Goal: Task Accomplishment & Management: Manage account settings

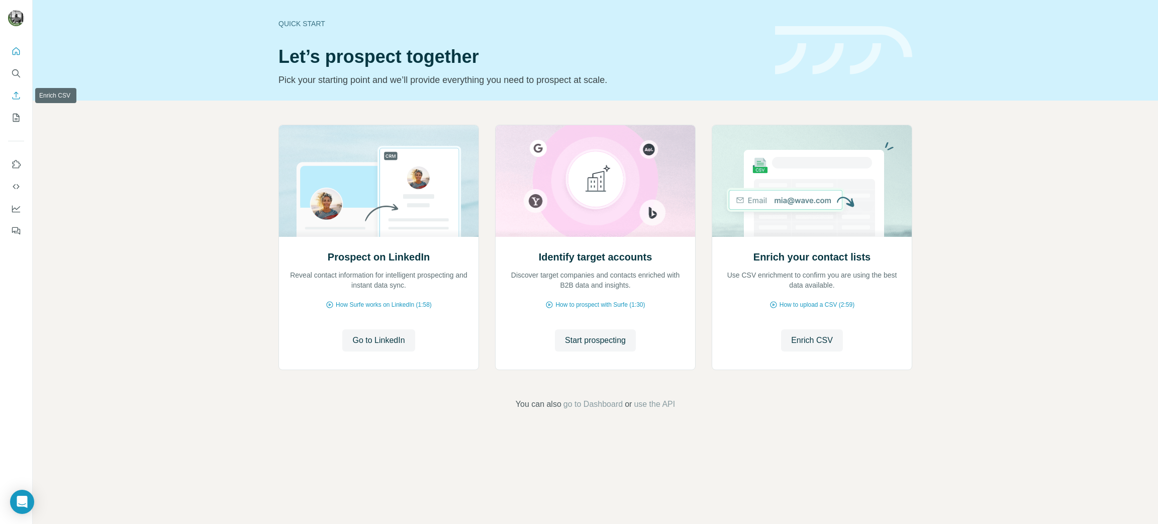
click at [17, 95] on icon "Enrich CSV" at bounding box center [16, 95] width 10 height 10
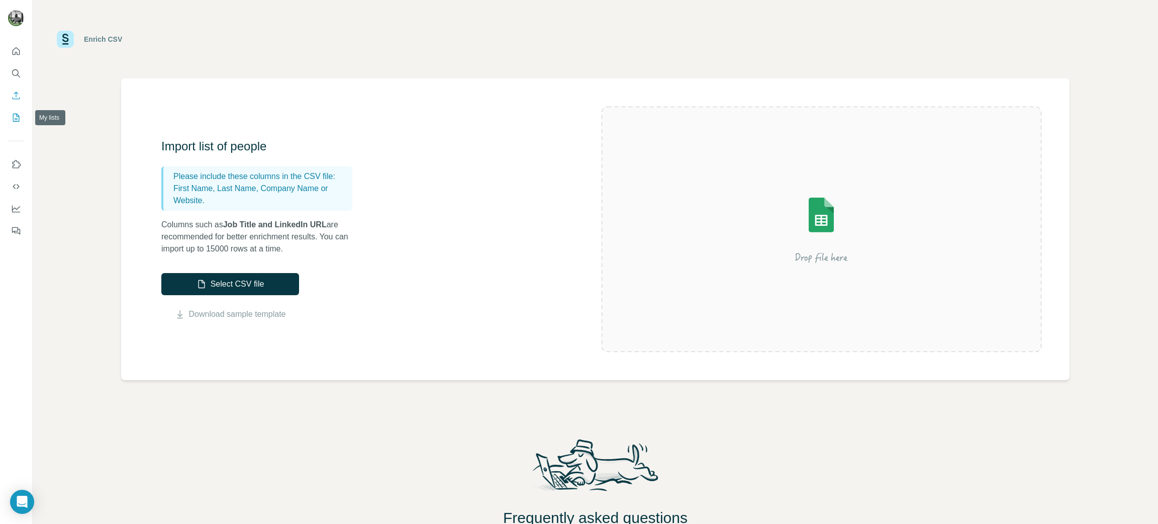
click at [15, 116] on icon "My lists" at bounding box center [16, 118] width 10 height 10
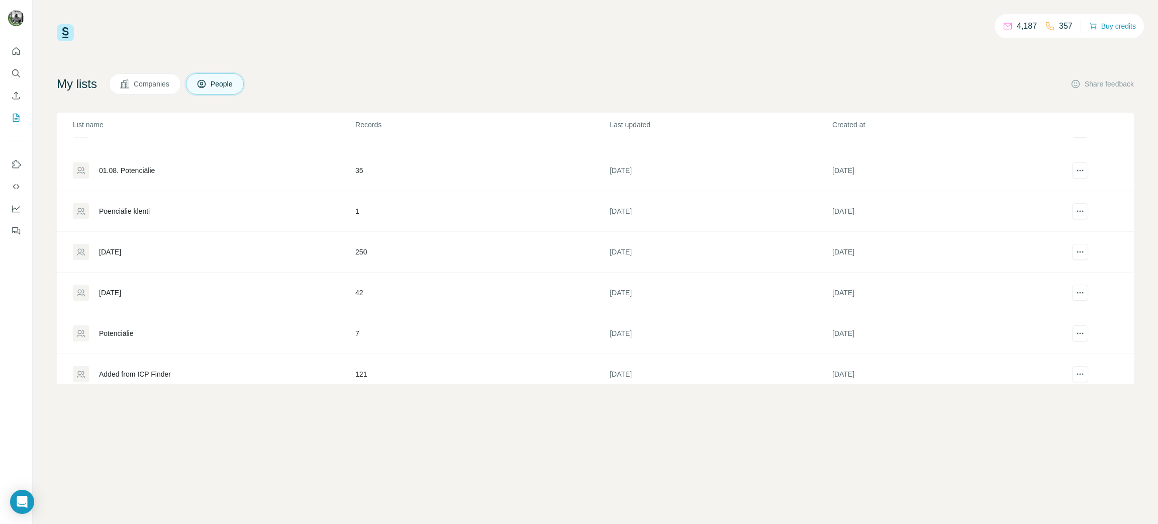
scroll to position [365, 0]
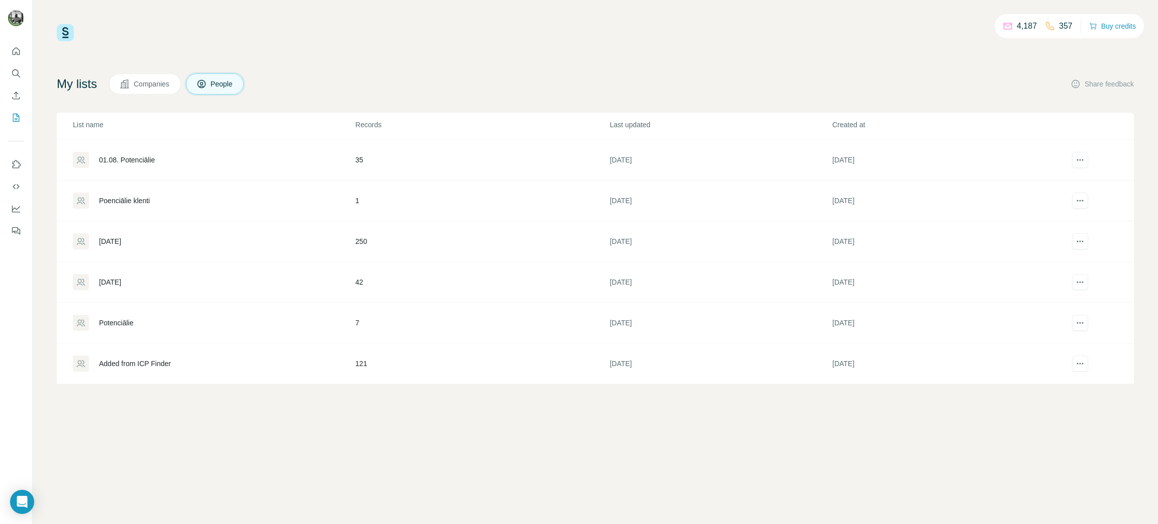
click at [121, 237] on div "[DATE]" at bounding box center [110, 241] width 22 height 10
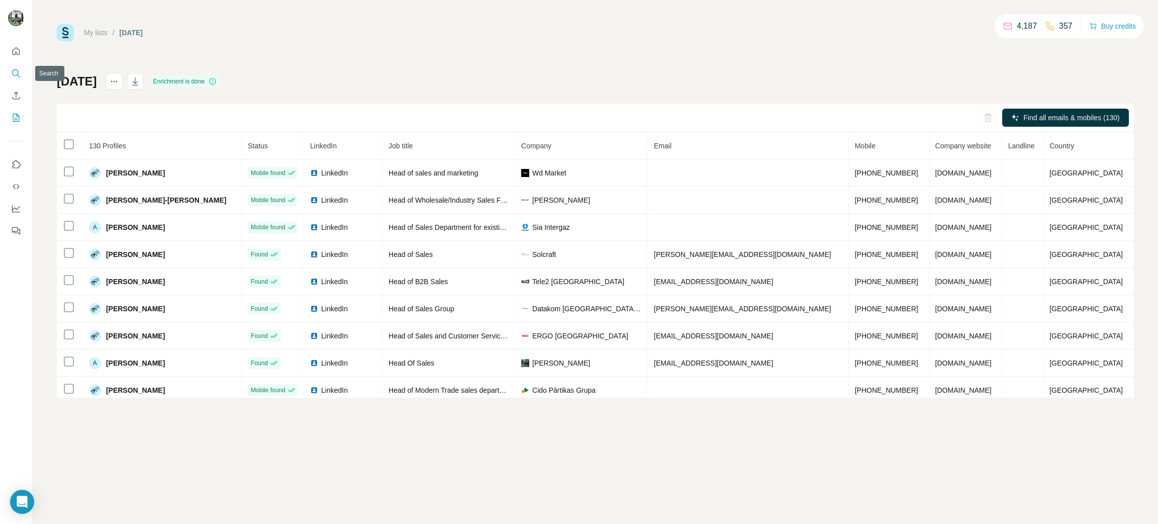
click at [15, 74] on icon "Search" at bounding box center [16, 73] width 10 height 10
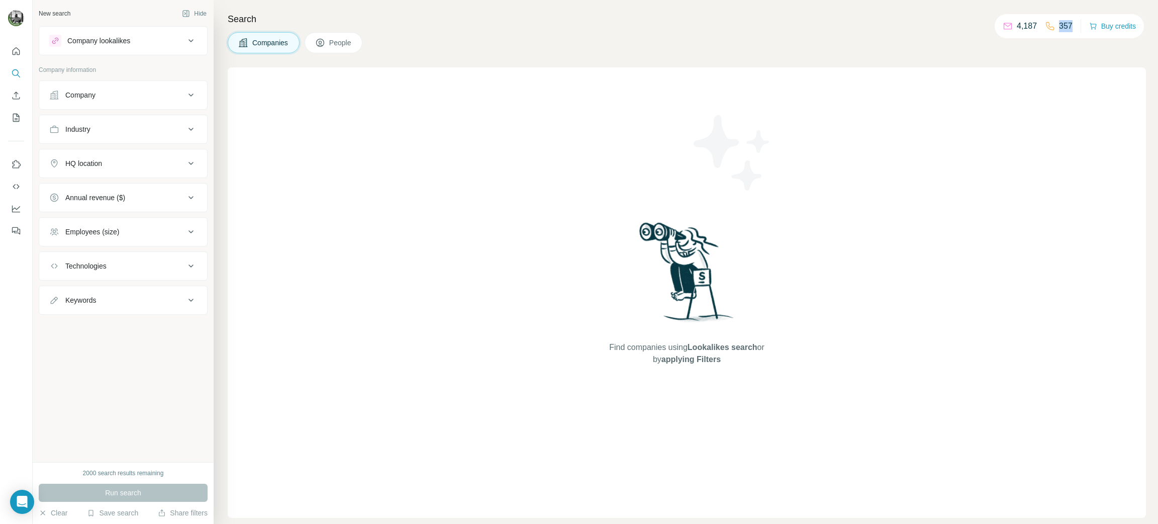
drag, startPoint x: 1071, startPoint y: 25, endPoint x: 1051, endPoint y: 25, distance: 20.1
click at [1051, 25] on div "4,187 357 Buy credits" at bounding box center [1068, 26] width 149 height 24
drag, startPoint x: 1031, startPoint y: 29, endPoint x: 997, endPoint y: 26, distance: 33.8
click at [997, 26] on div "4,187 357 Buy credits" at bounding box center [1068, 26] width 149 height 24
click at [179, 95] on div "Company" at bounding box center [117, 95] width 136 height 10
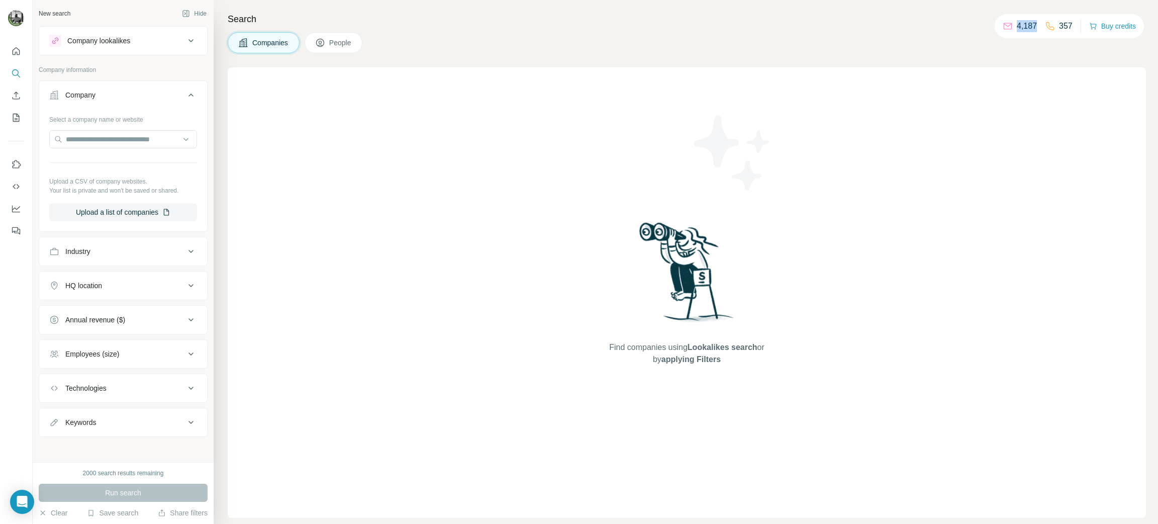
click at [185, 95] on icon at bounding box center [191, 95] width 12 height 12
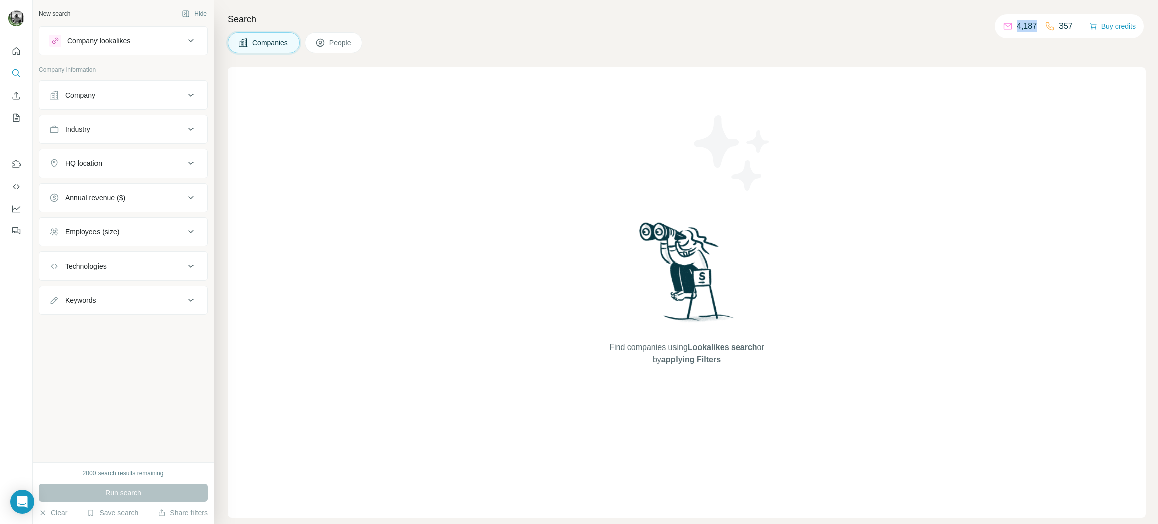
click at [179, 95] on div "Company" at bounding box center [117, 95] width 136 height 10
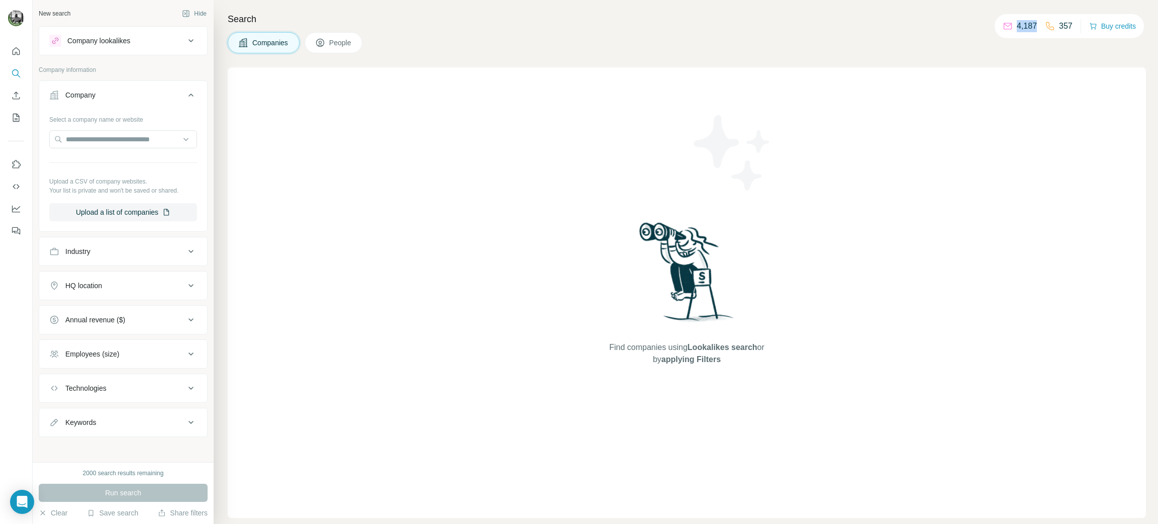
click at [185, 95] on icon at bounding box center [191, 95] width 12 height 12
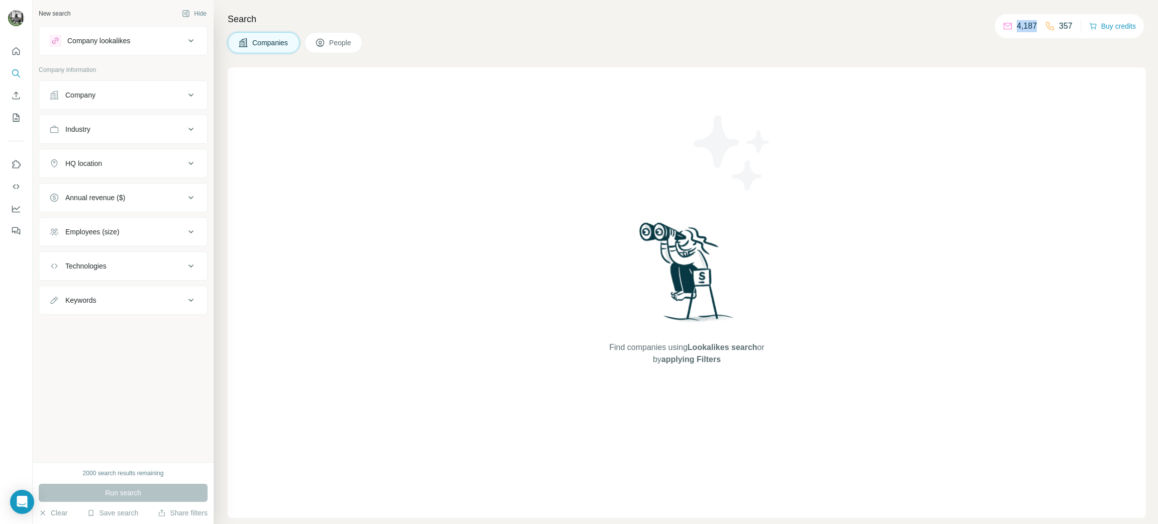
click at [189, 129] on icon at bounding box center [190, 129] width 5 height 3
click at [160, 149] on input at bounding box center [118, 154] width 124 height 11
type input "***"
click at [85, 228] on p "Insurance" at bounding box center [73, 232] width 31 height 10
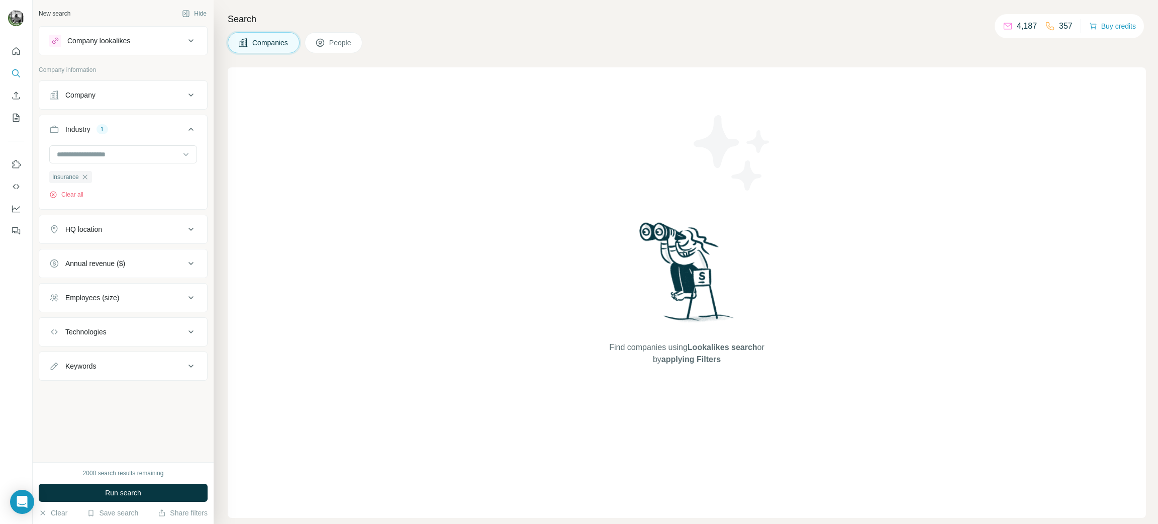
click at [185, 227] on icon at bounding box center [191, 229] width 12 height 12
click at [136, 253] on input "text" at bounding box center [123, 254] width 148 height 18
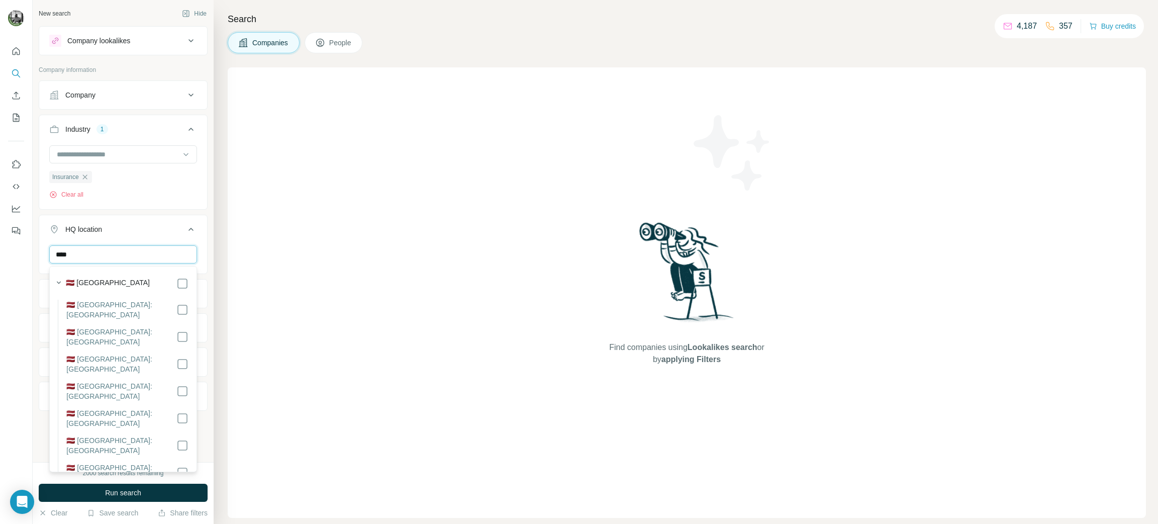
type input "****"
click at [132, 279] on div "🇱🇻 [GEOGRAPHIC_DATA]" at bounding box center [127, 283] width 123 height 12
click at [142, 281] on div "🇱🇻 [GEOGRAPHIC_DATA]" at bounding box center [127, 283] width 123 height 12
click at [153, 494] on button "Run search" at bounding box center [123, 492] width 169 height 18
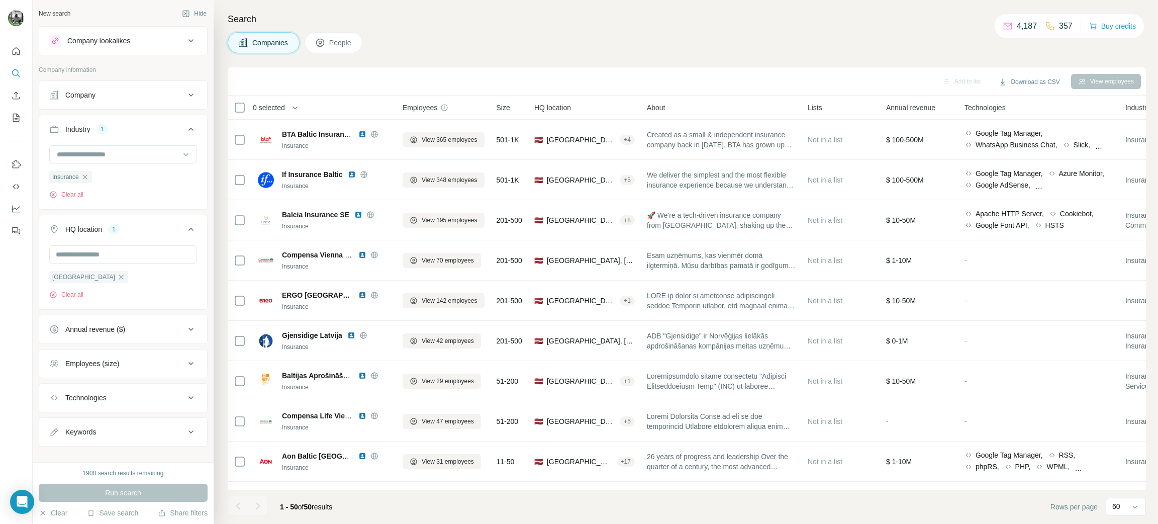
click at [340, 47] on span "People" at bounding box center [340, 43] width 23 height 10
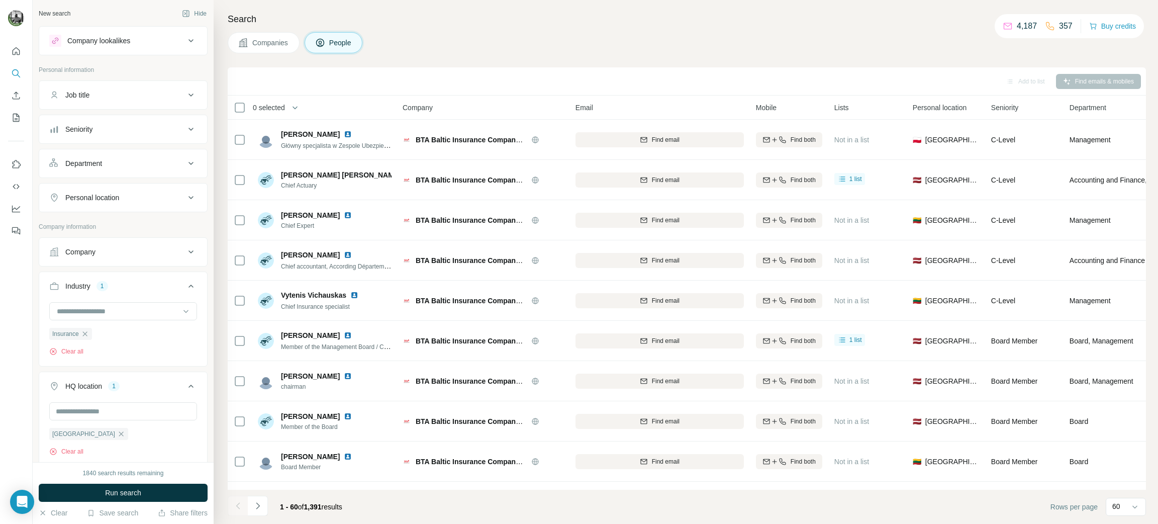
click at [185, 98] on icon at bounding box center [191, 95] width 12 height 12
click at [85, 128] on input "text" at bounding box center [113, 120] width 128 height 18
type input "********"
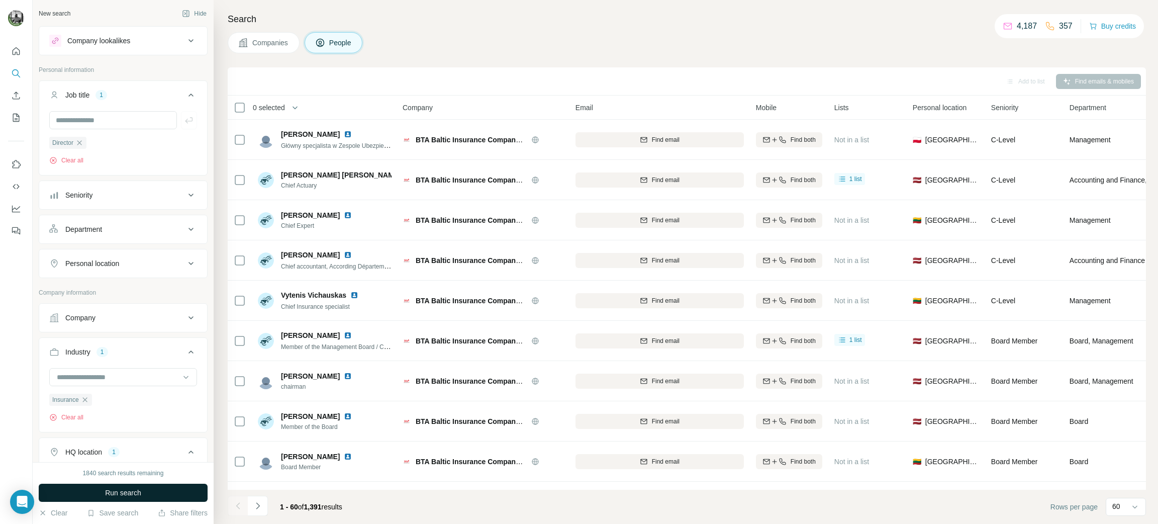
click at [140, 487] on button "Run search" at bounding box center [123, 492] width 169 height 18
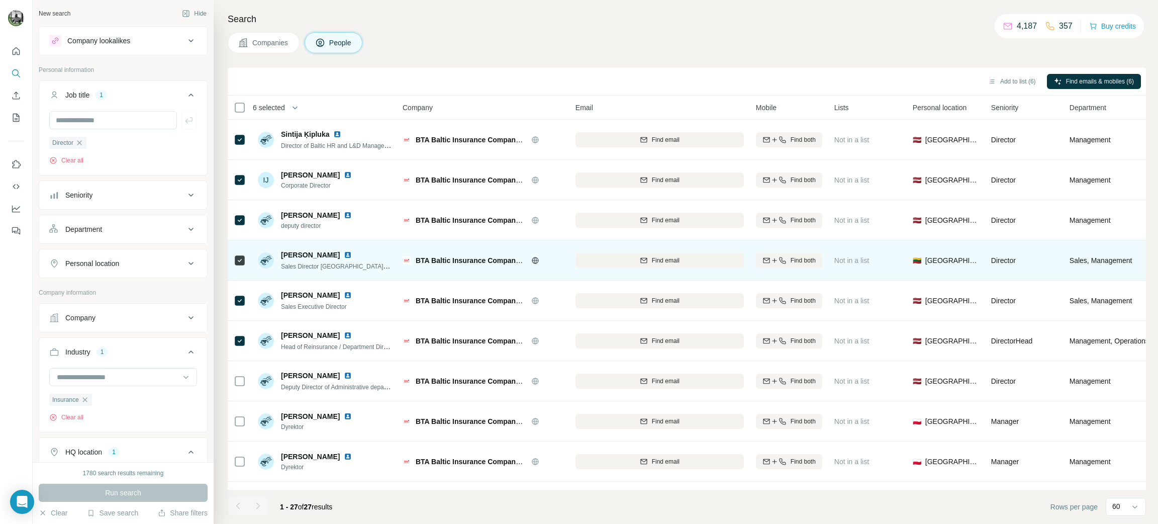
click at [239, 252] on div at bounding box center [240, 260] width 12 height 28
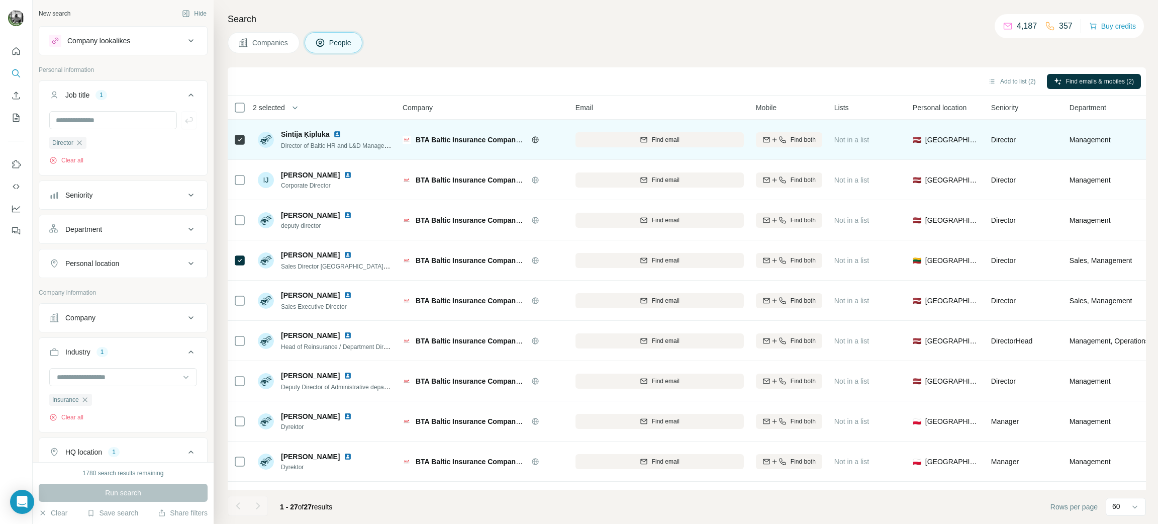
click at [238, 134] on icon at bounding box center [240, 140] width 12 height 12
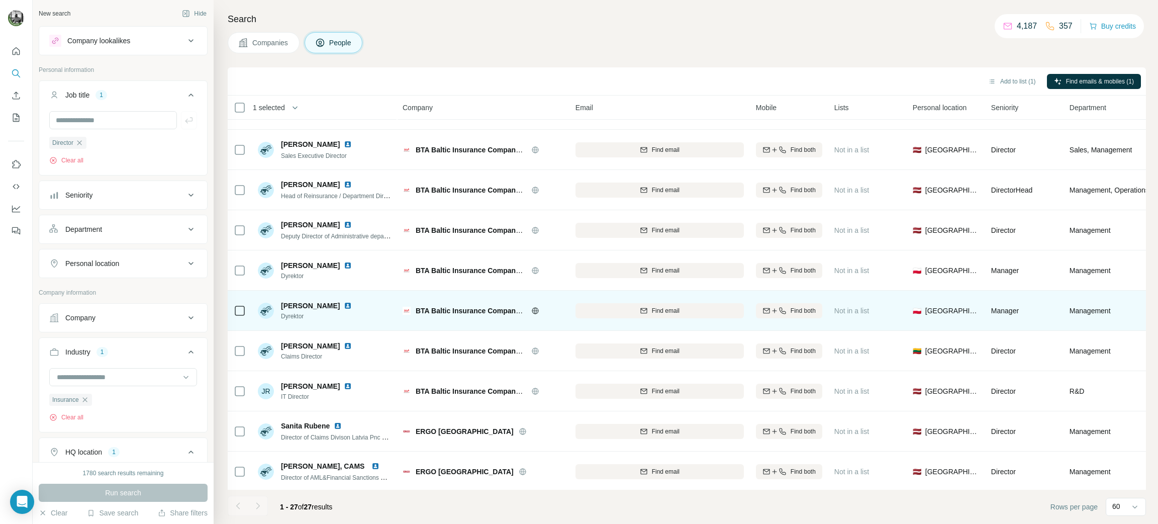
scroll to position [603, 0]
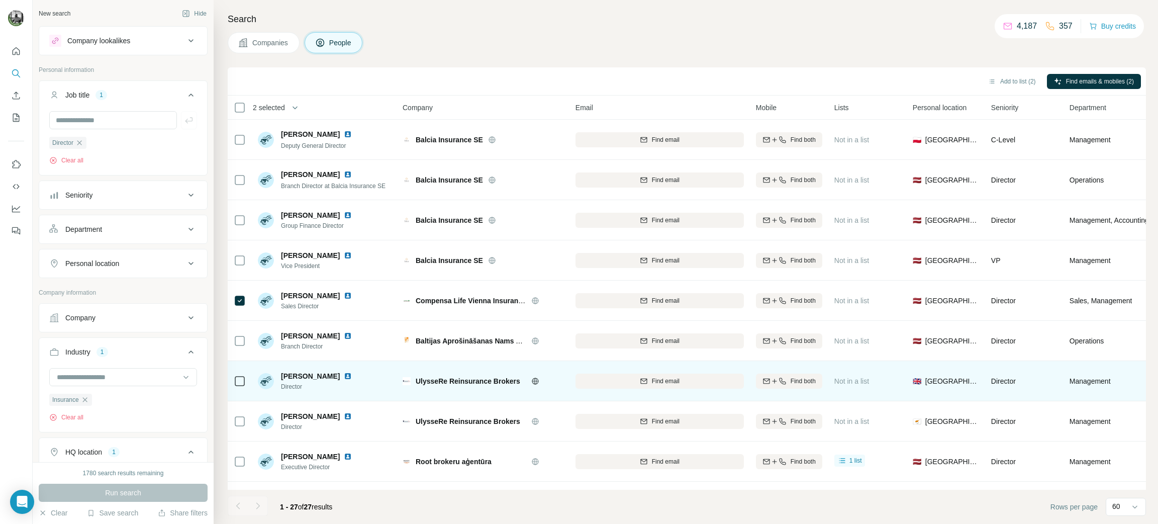
click at [245, 382] on icon at bounding box center [240, 381] width 12 height 12
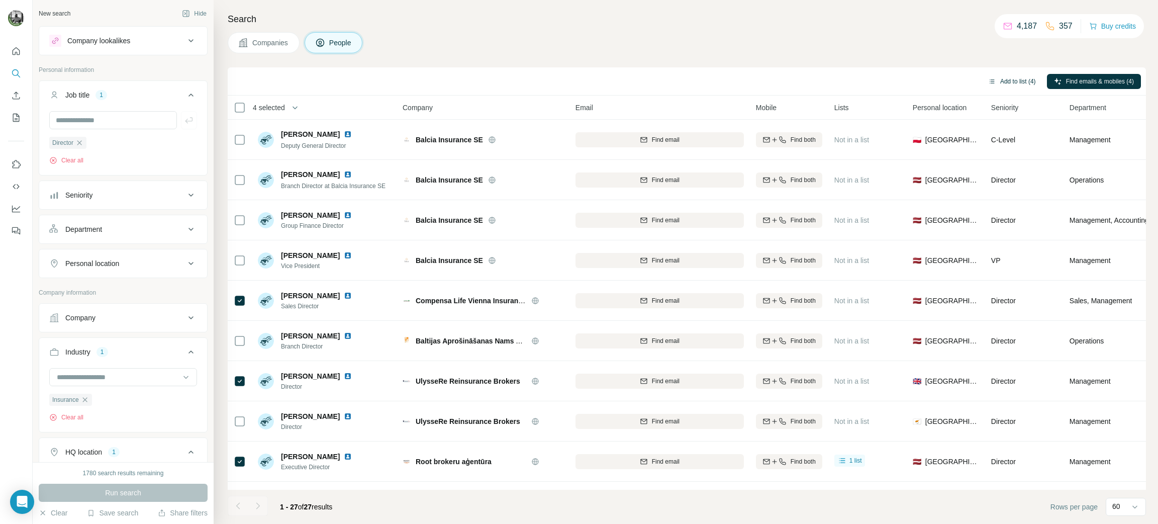
click at [1011, 83] on button "Add to list (4)" at bounding box center [1012, 81] width 62 height 15
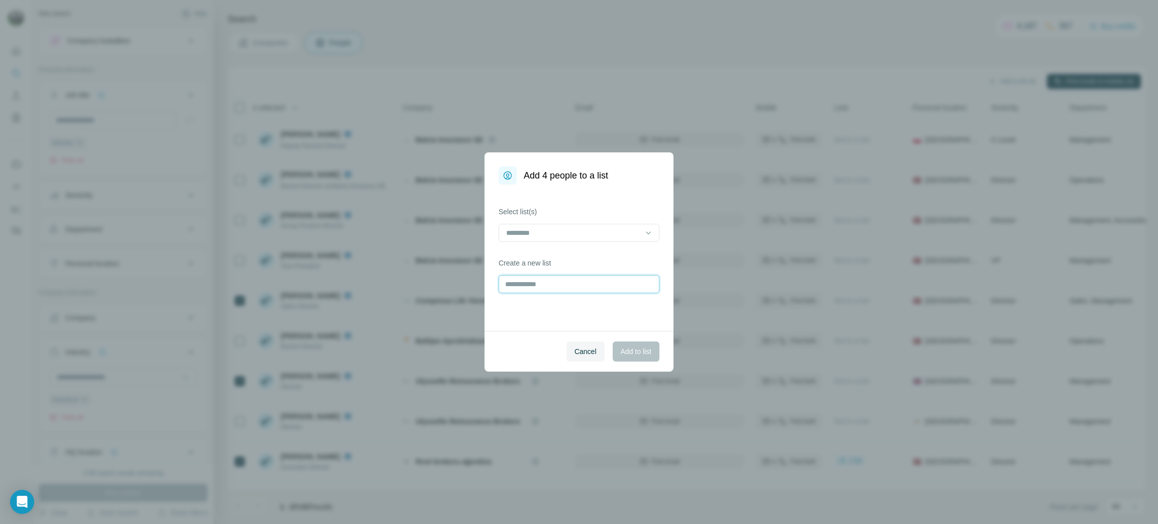
click at [527, 285] on input "text" at bounding box center [578, 284] width 161 height 18
type input "*********"
click at [644, 352] on span "Add to list" at bounding box center [636, 351] width 31 height 10
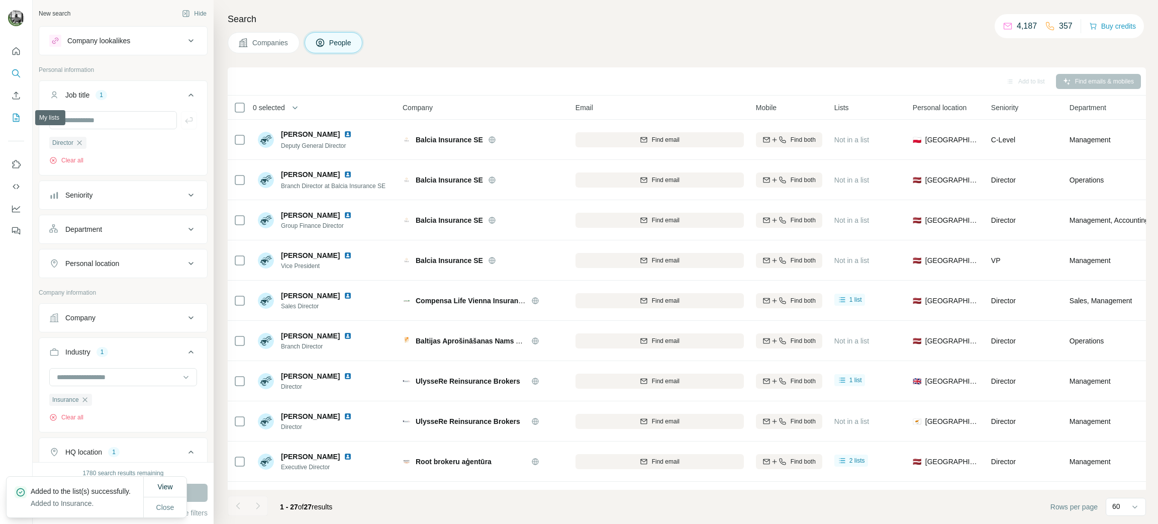
click at [16, 121] on icon "My lists" at bounding box center [16, 118] width 7 height 8
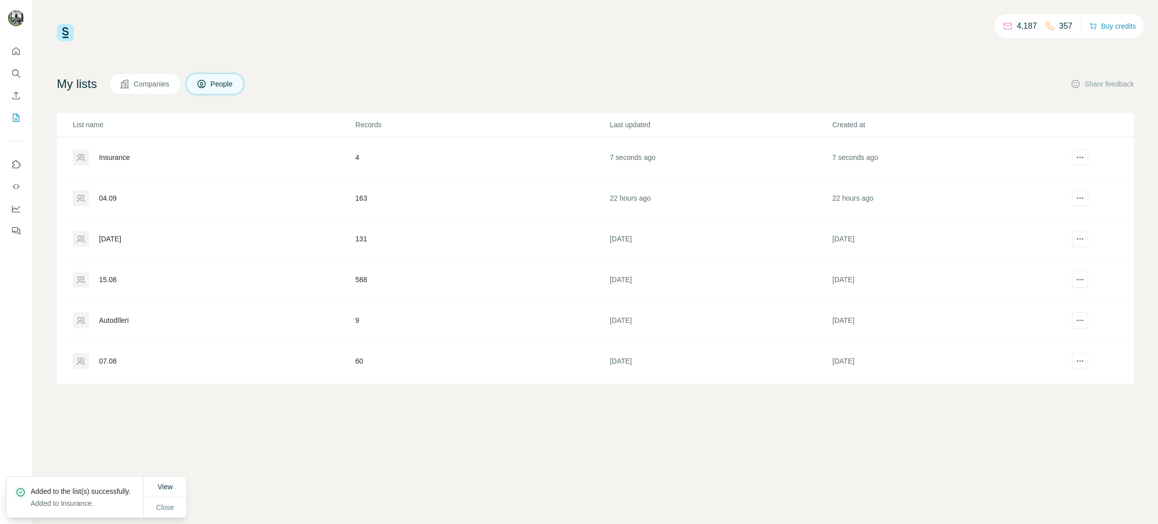
click at [119, 150] on div "Insurance" at bounding box center [213, 157] width 281 height 16
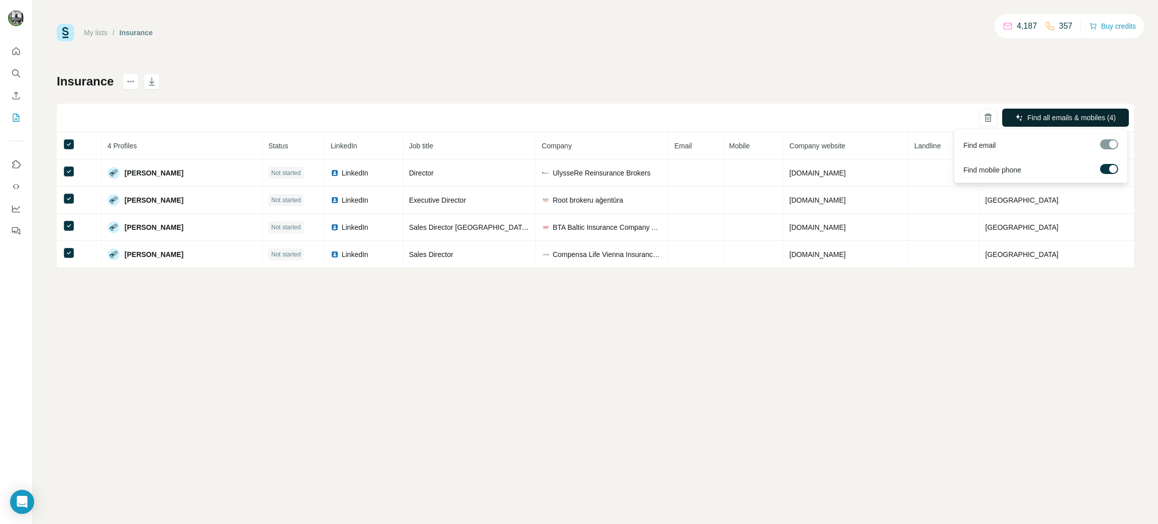
click at [1092, 111] on button "Find all emails & mobiles (4)" at bounding box center [1065, 118] width 127 height 18
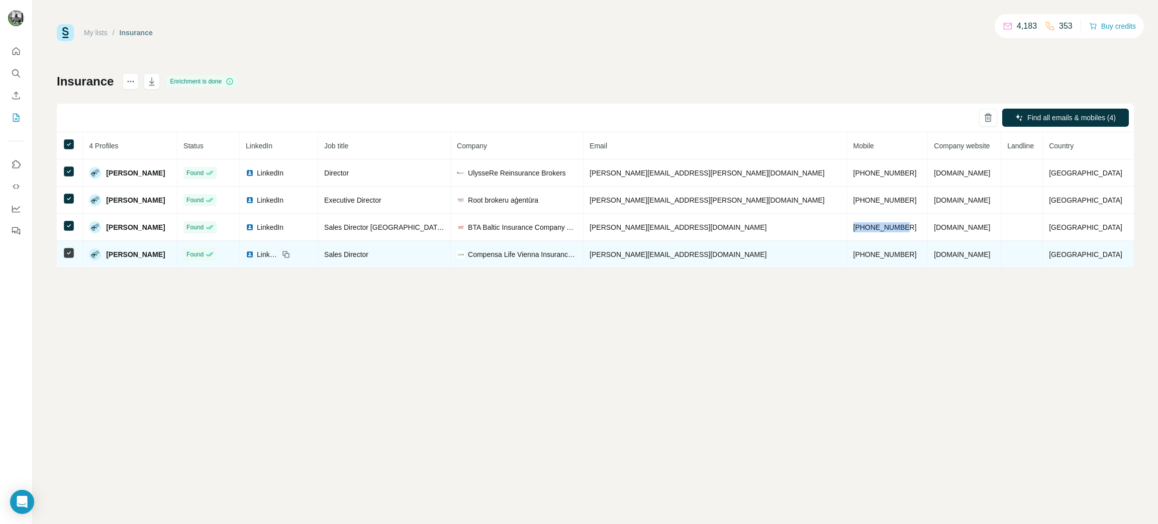
drag, startPoint x: 854, startPoint y: 228, endPoint x: 816, endPoint y: 244, distance: 41.4
click at [847, 226] on td "[PHONE_NUMBER]" at bounding box center [887, 227] width 81 height 27
drag, startPoint x: 855, startPoint y: 255, endPoint x: 799, endPoint y: 261, distance: 56.2
click at [847, 254] on td "[PHONE_NUMBER]" at bounding box center [887, 254] width 81 height 27
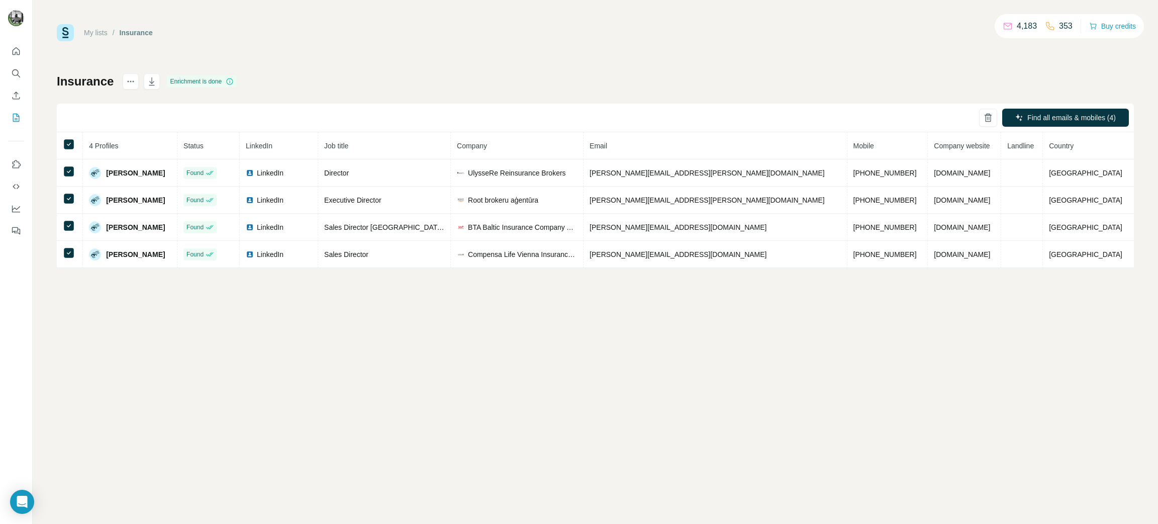
click at [642, 386] on div "My lists / Insurance 4,183 353 Buy credits Insurance Enrichment is done Find al…" at bounding box center [595, 262] width 1125 height 524
click at [1127, 24] on button "Buy credits" at bounding box center [1112, 26] width 47 height 14
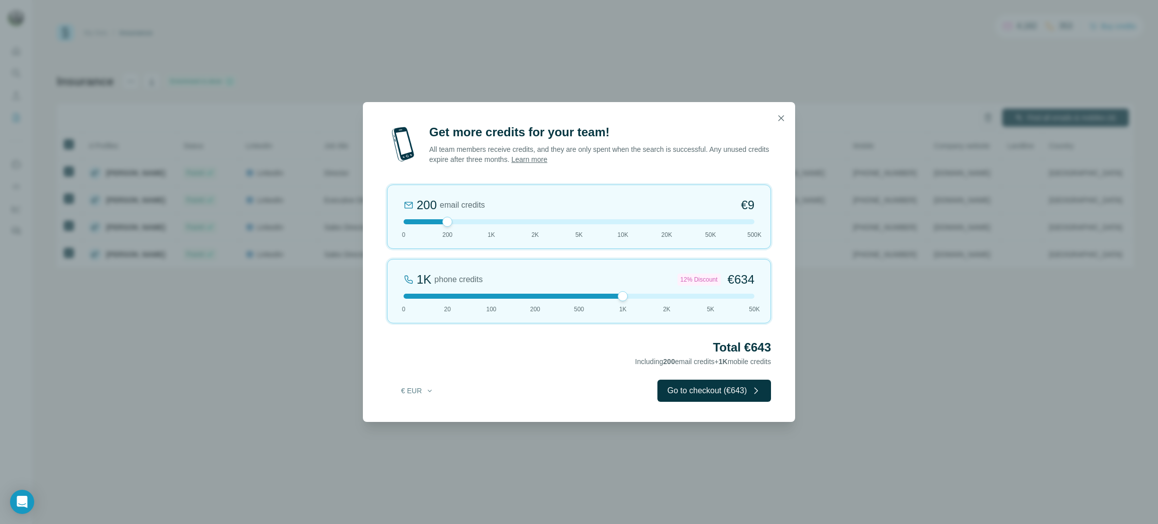
drag, startPoint x: 452, startPoint y: 296, endPoint x: 589, endPoint y: 274, distance: 139.5
click at [612, 292] on div "1K phone credits 12% Discount €634 0 20 100 200 500 1K 2K 5K 50K" at bounding box center [579, 291] width 384 height 64
drag, startPoint x: 448, startPoint y: 221, endPoint x: 575, endPoint y: 217, distance: 127.7
click at [575, 217] on div at bounding box center [579, 222] width 10 height 10
drag, startPoint x: 577, startPoint y: 222, endPoint x: 535, endPoint y: 219, distance: 42.3
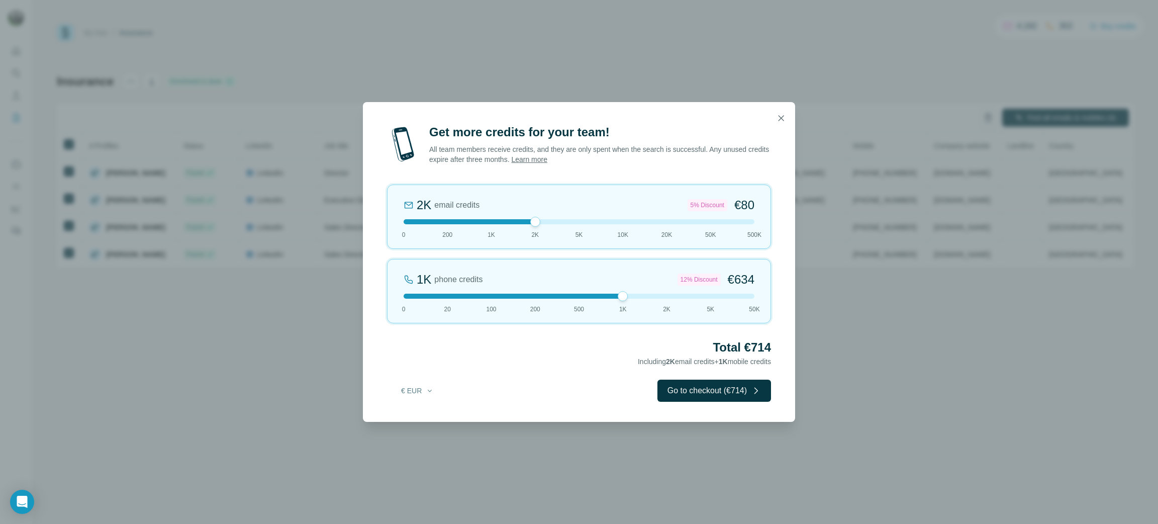
click at [535, 219] on div at bounding box center [535, 222] width 10 height 10
click at [781, 114] on icon "button" at bounding box center [781, 118] width 10 height 10
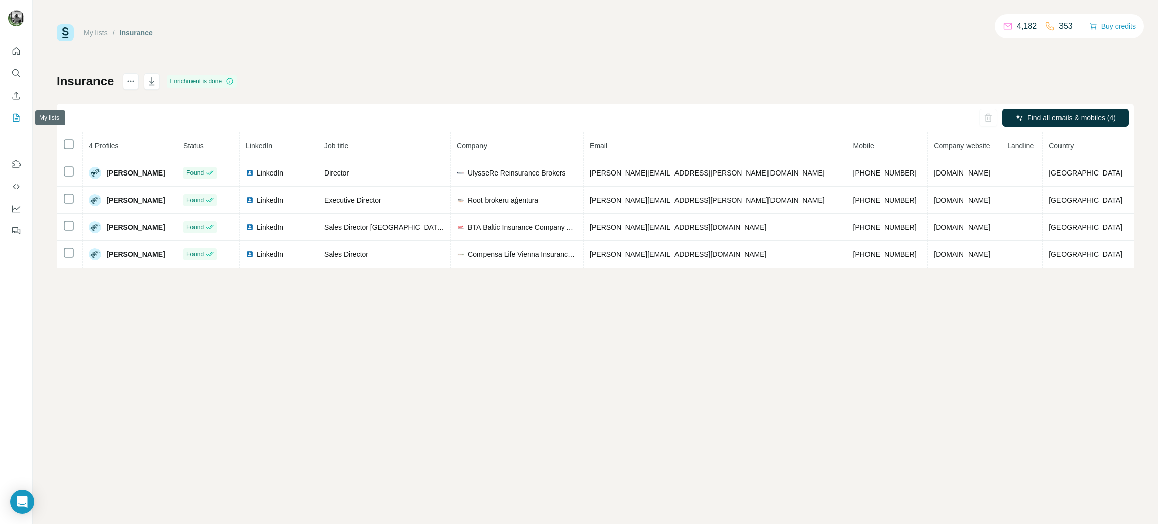
click at [18, 118] on icon "My lists" at bounding box center [16, 118] width 10 height 10
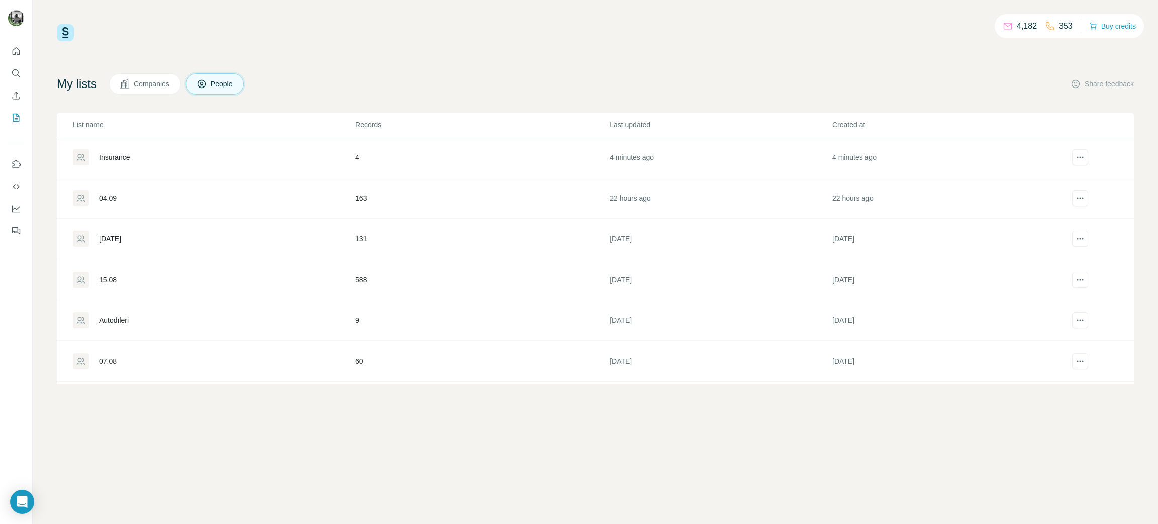
click at [105, 279] on div "15.08" at bounding box center [108, 279] width 18 height 10
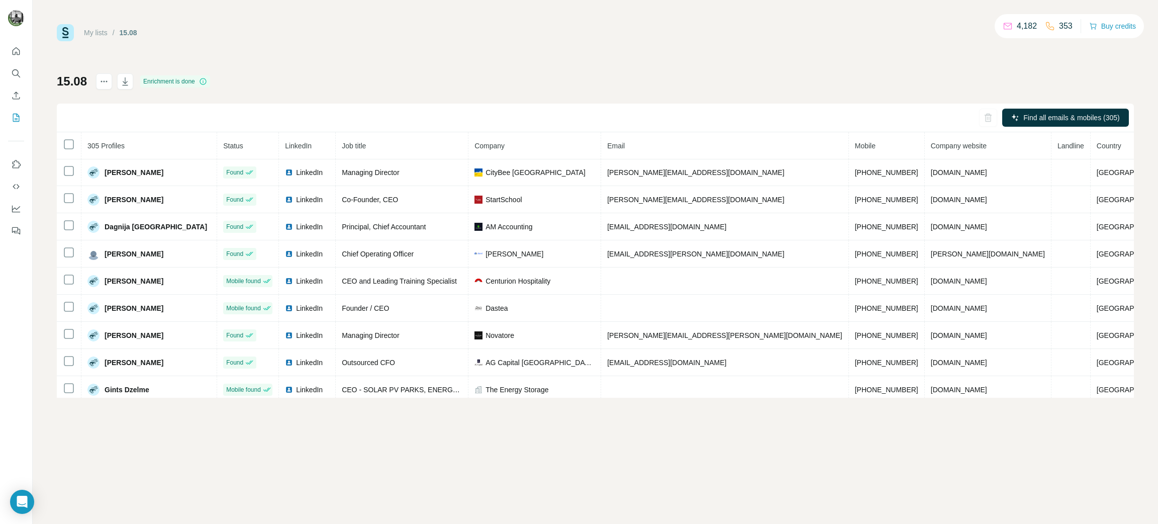
scroll to position [864, 0]
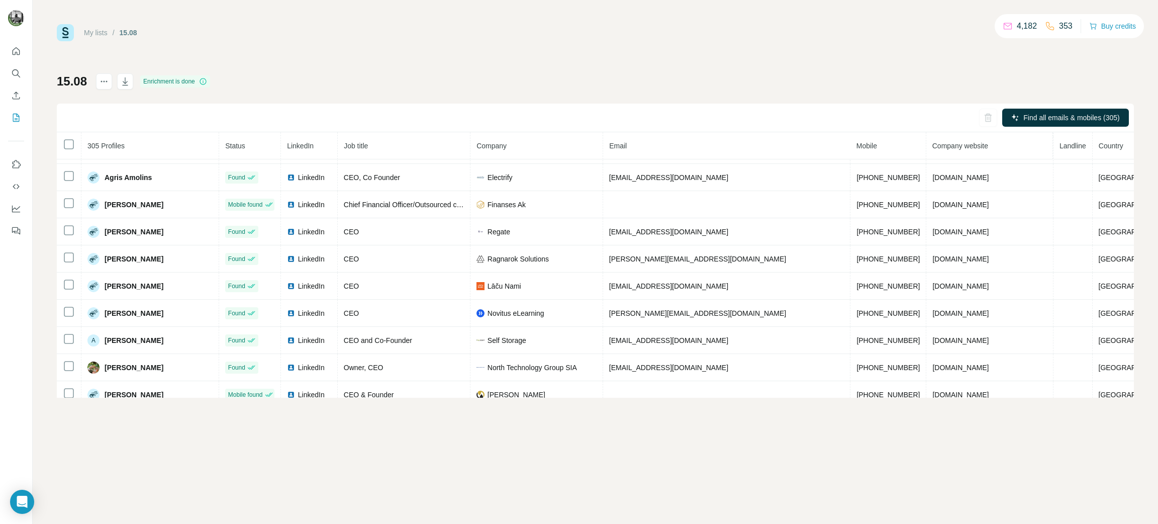
drag, startPoint x: 704, startPoint y: 300, endPoint x: 561, endPoint y: 56, distance: 282.6
click at [560, 53] on div "My lists / 15.08 4,182 353 Buy credits 15.08 Enrichment is done Find all emails…" at bounding box center [595, 210] width 1077 height 373
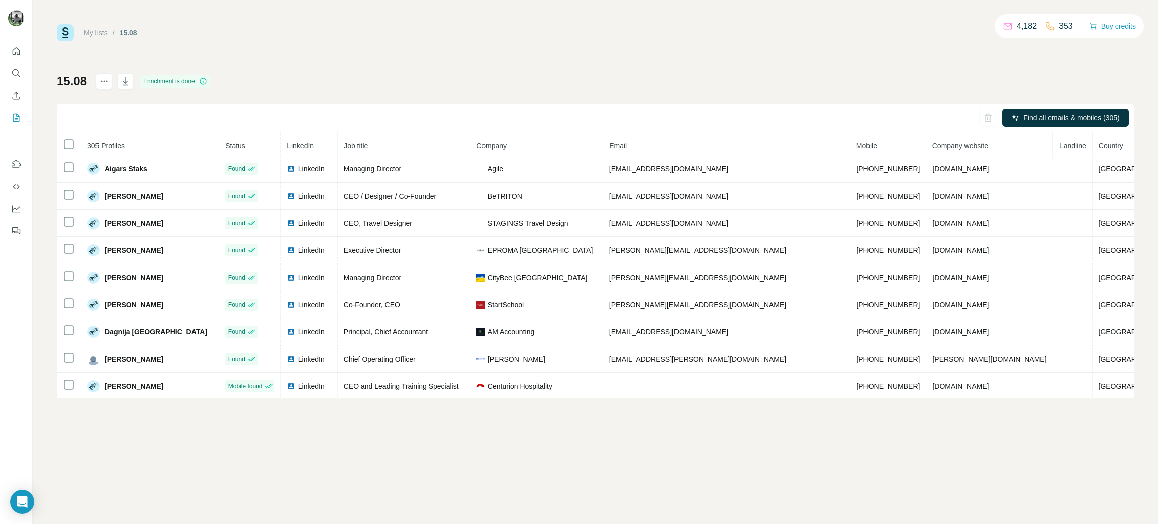
scroll to position [0, 0]
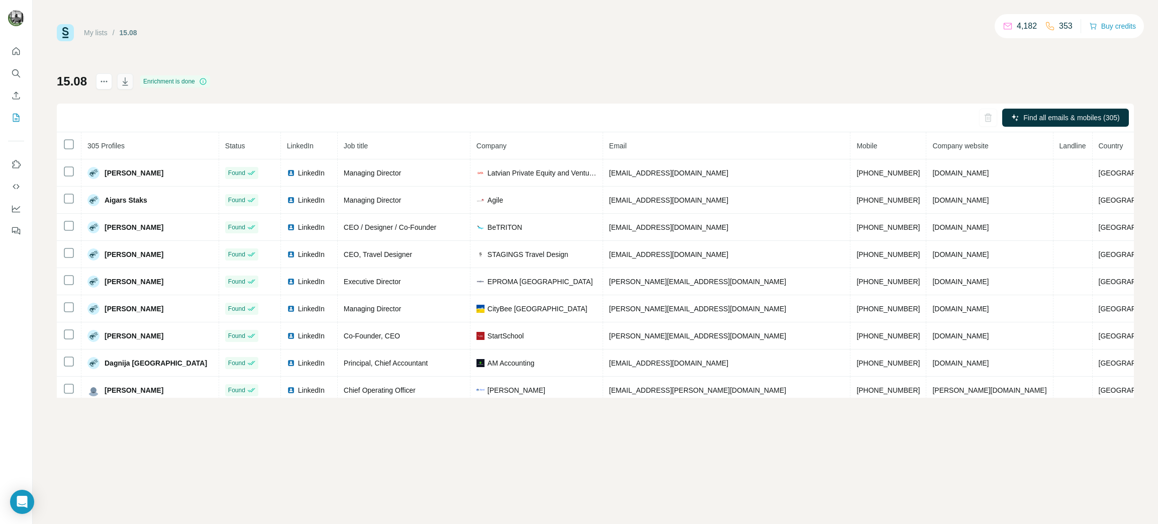
click at [121, 83] on icon "button" at bounding box center [125, 81] width 10 height 10
